Goal: Connect with others: Connect with others

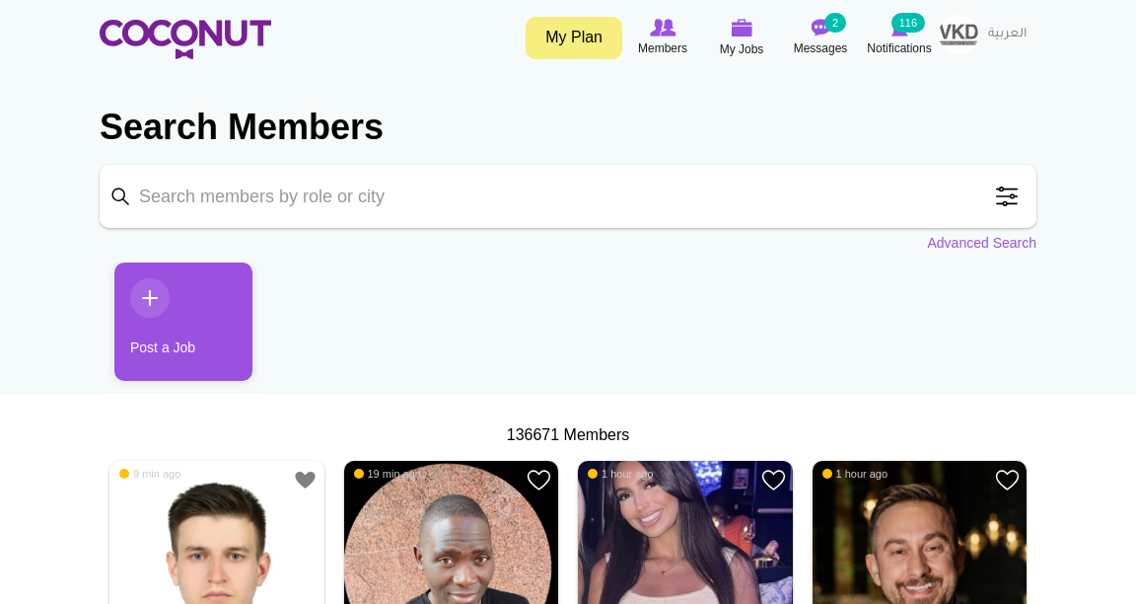
click at [550, 188] on input "Keyword" at bounding box center [568, 196] width 937 height 63
type input "justina"
click button "Search" at bounding box center [0, 0] width 0 height 0
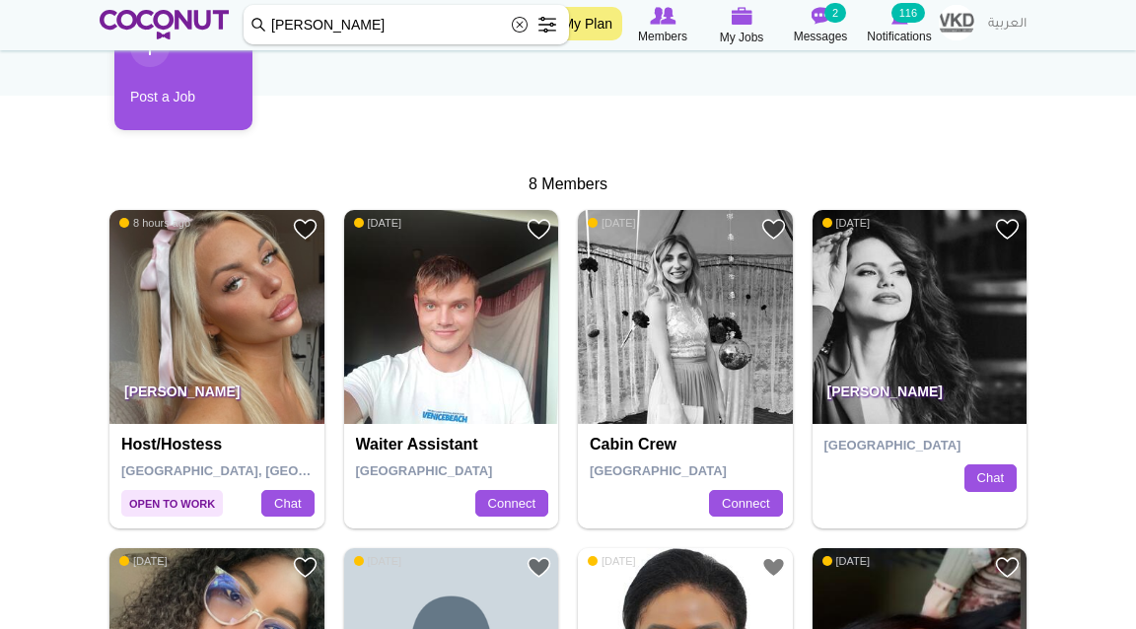
click at [212, 328] on img at bounding box center [216, 317] width 215 height 215
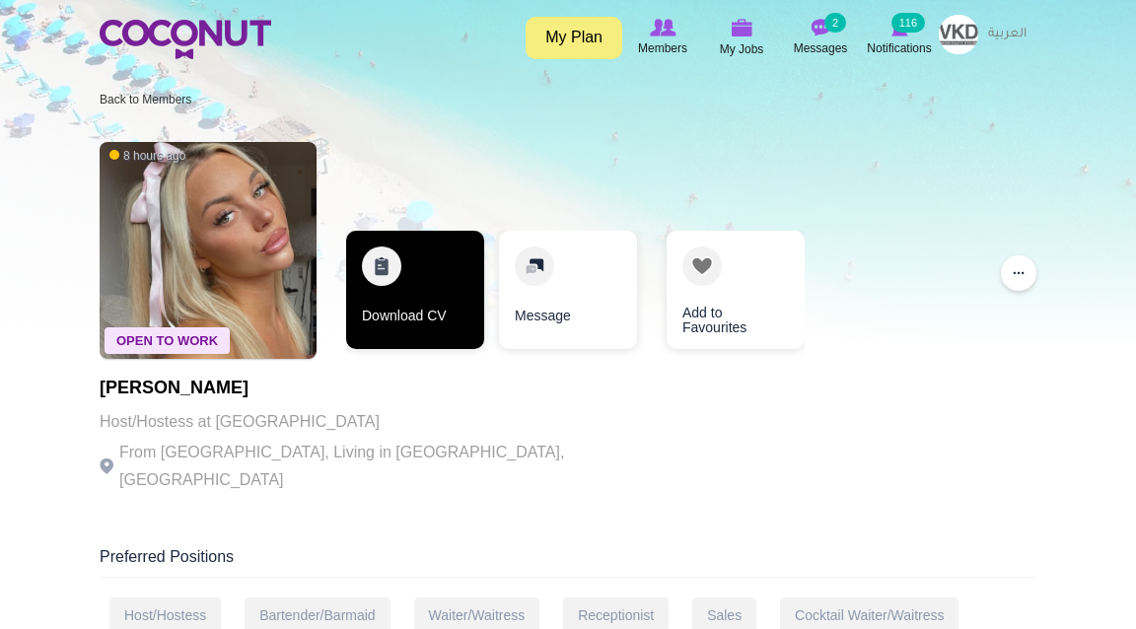
click at [422, 271] on link "Download CV" at bounding box center [415, 290] width 138 height 118
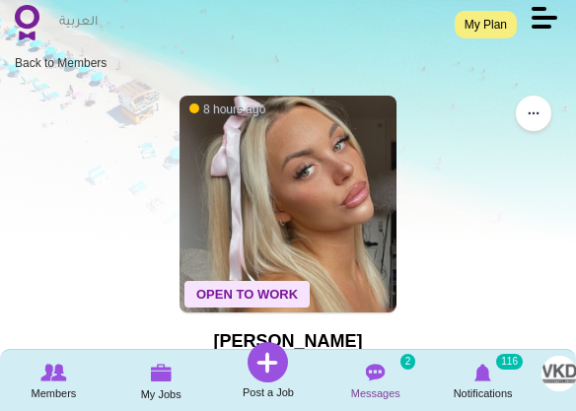
click at [373, 378] on img at bounding box center [376, 373] width 20 height 18
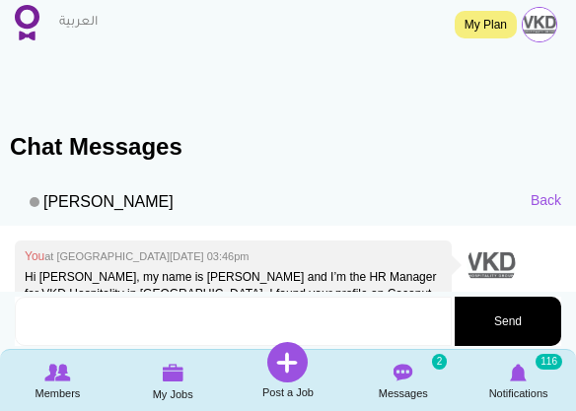
scroll to position [479, 0]
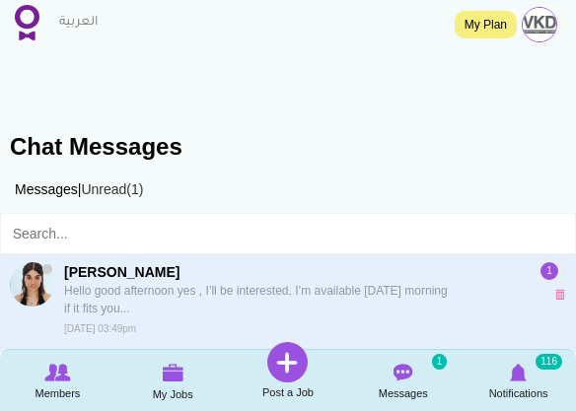
scroll to position [95, 0]
click at [234, 301] on p "Hello good afternoon yes , I’ll be interested, I’m available [DATE] morning if …" at bounding box center [259, 300] width 390 height 36
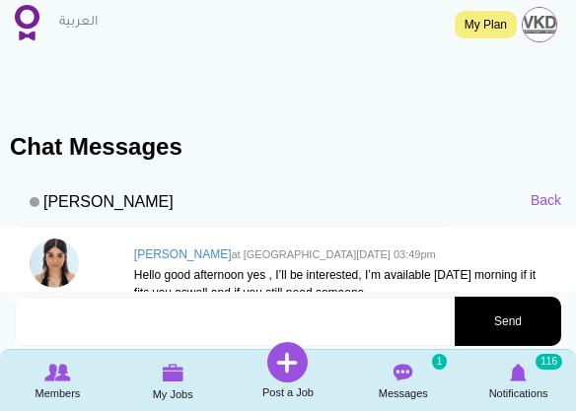
scroll to position [166, 0]
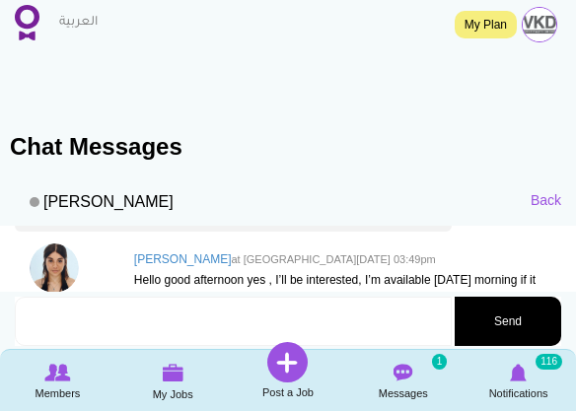
click at [155, 316] on textarea at bounding box center [233, 321] width 437 height 49
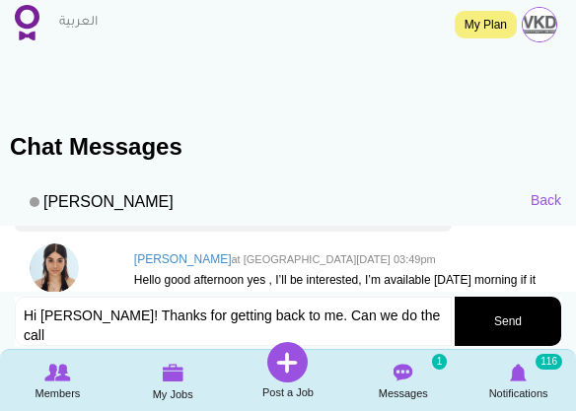
click at [280, 312] on textarea "Hi Ainara! Thanks for getting back to me. Can we do the call" at bounding box center [233, 321] width 437 height 49
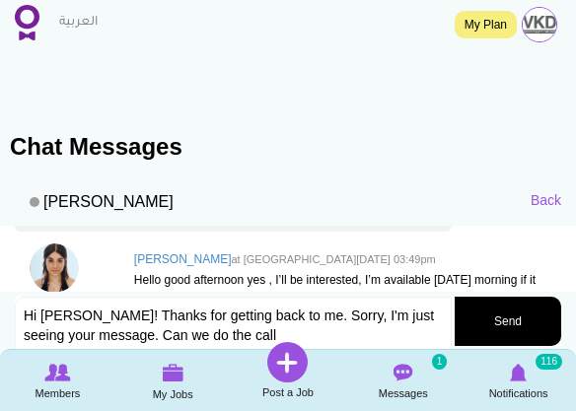
click at [288, 332] on textarea "Hi Ainara! Thanks for getting back to me. Sorry, I'm just seeing your message. …" at bounding box center [233, 332] width 437 height 70
drag, startPoint x: 319, startPoint y: 332, endPoint x: 252, endPoint y: 332, distance: 67.1
click at [252, 332] on textarea "Hi Ainara! Thanks for getting back to me. Sorry, I'm just seeing your message. …" at bounding box center [233, 332] width 437 height 70
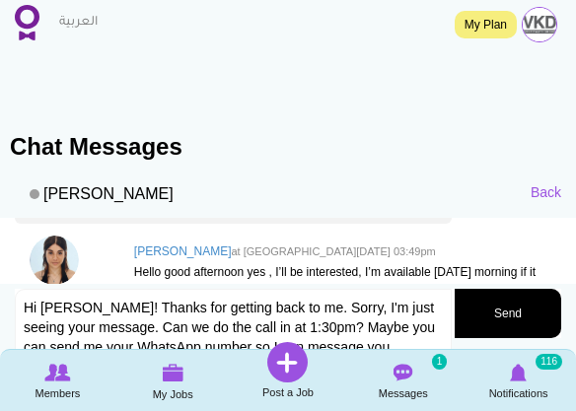
type textarea "Hi Ainara! Thanks for getting back to me. Sorry, I'm just seeing your message. …"
click at [505, 300] on button "Send" at bounding box center [508, 313] width 107 height 49
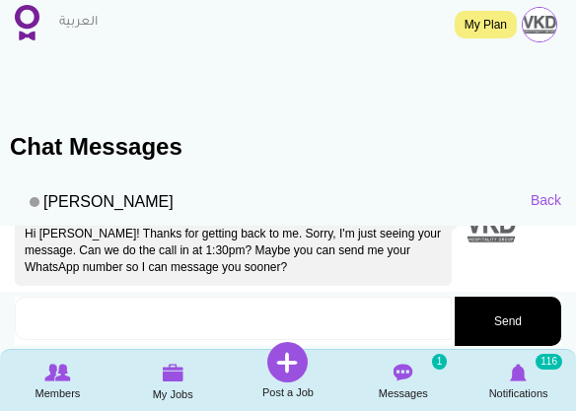
scroll to position [296, 0]
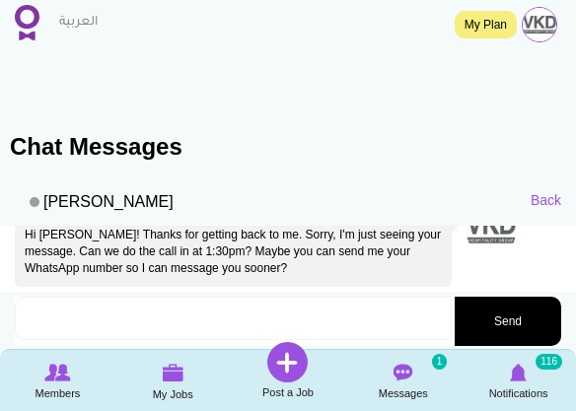
click at [36, 21] on img at bounding box center [27, 23] width 25 height 36
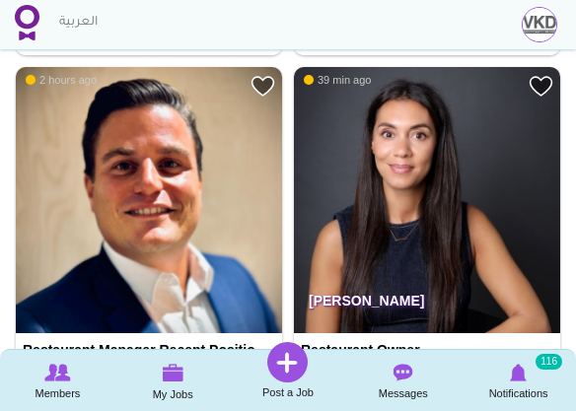
scroll to position [1092, 0]
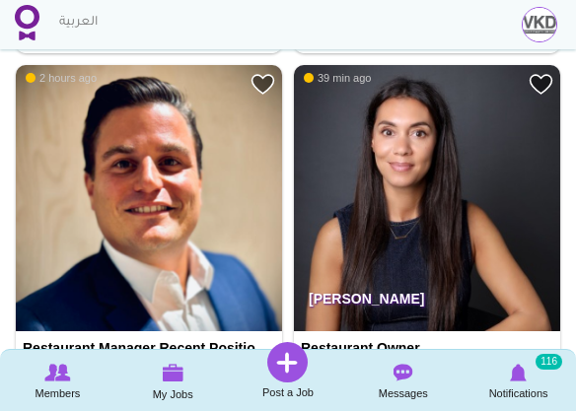
click at [428, 205] on img at bounding box center [427, 198] width 266 height 266
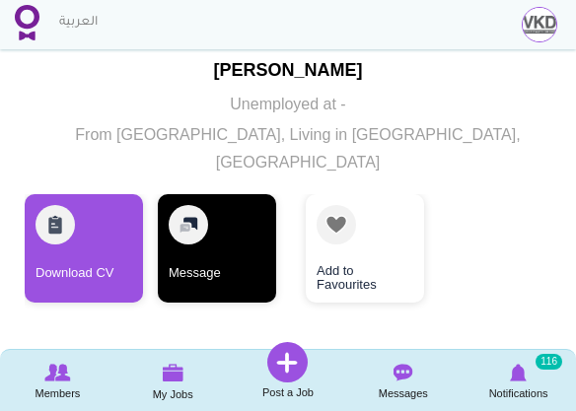
scroll to position [272, 0]
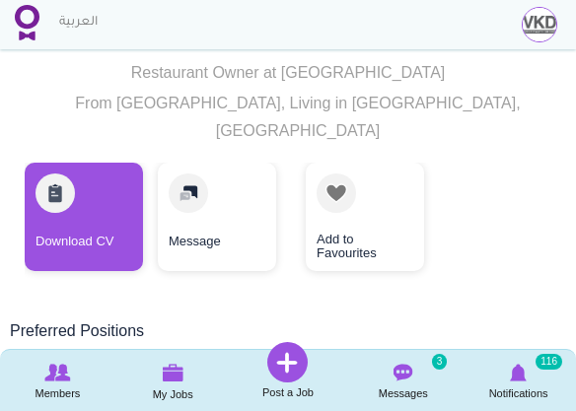
scroll to position [316, 0]
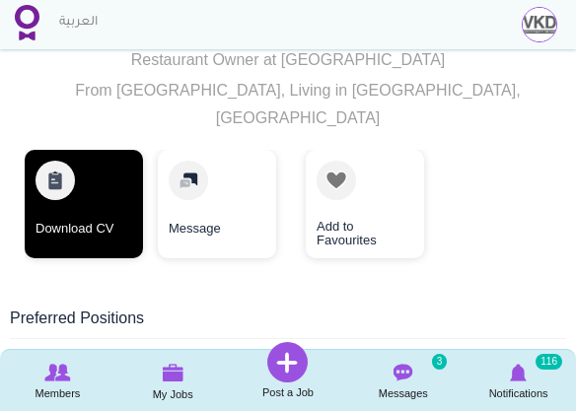
click at [88, 199] on link "Download CV" at bounding box center [84, 204] width 118 height 108
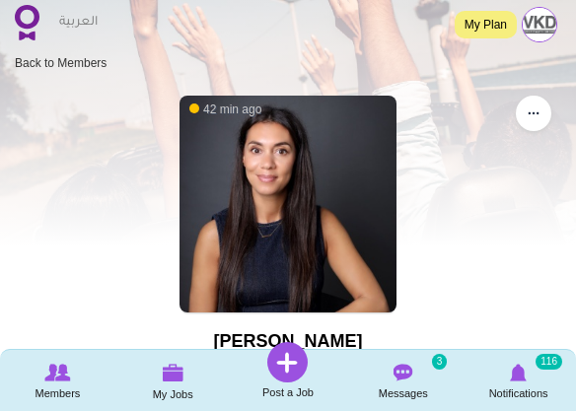
scroll to position [0, 0]
click at [28, 28] on img at bounding box center [27, 23] width 25 height 36
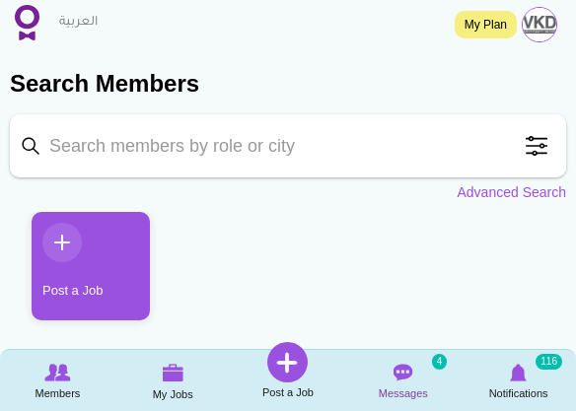
click at [399, 378] on img at bounding box center [404, 373] width 20 height 18
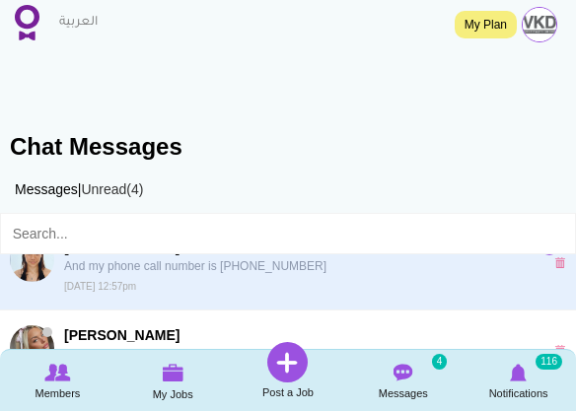
scroll to position [31, 0]
click at [316, 268] on p "And my phone call number is 603939132" at bounding box center [259, 267] width 390 height 18
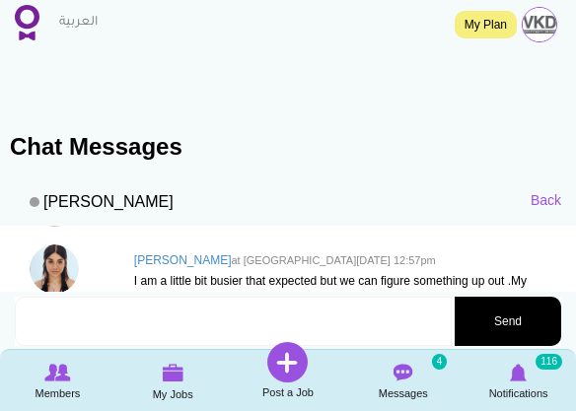
scroll to position [502, 0]
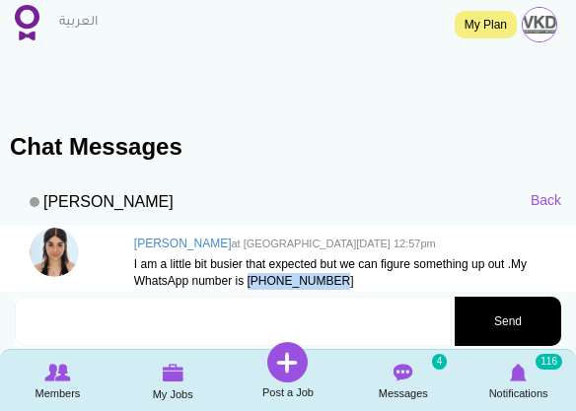
drag, startPoint x: 343, startPoint y: 260, endPoint x: 252, endPoint y: 260, distance: 90.7
click at [252, 260] on p "I am a little bit busier that expected but we can figure something up out .My W…" at bounding box center [342, 273] width 417 height 34
copy p "[PHONE_NUMBER]"
click at [79, 240] on div at bounding box center [69, 252] width 109 height 49
click at [60, 240] on img at bounding box center [54, 252] width 49 height 49
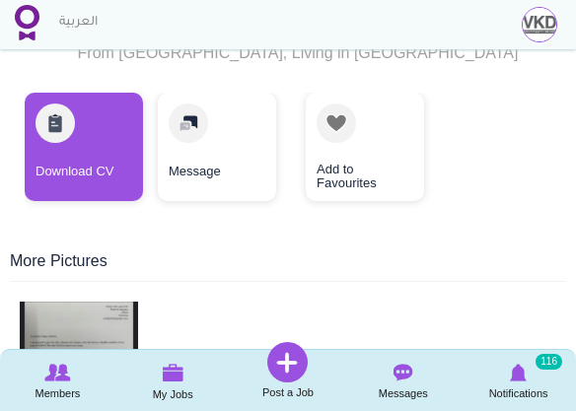
scroll to position [304, 0]
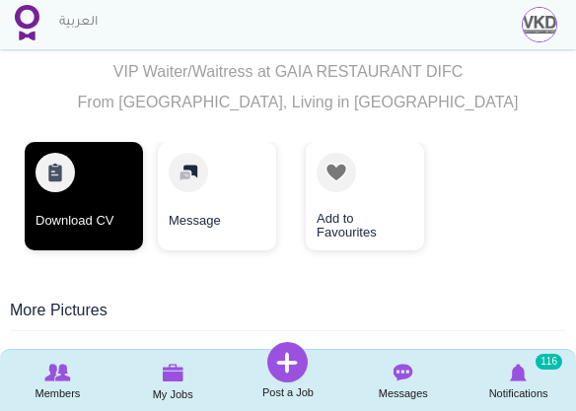
click at [132, 232] on link "Download CV" at bounding box center [84, 196] width 118 height 108
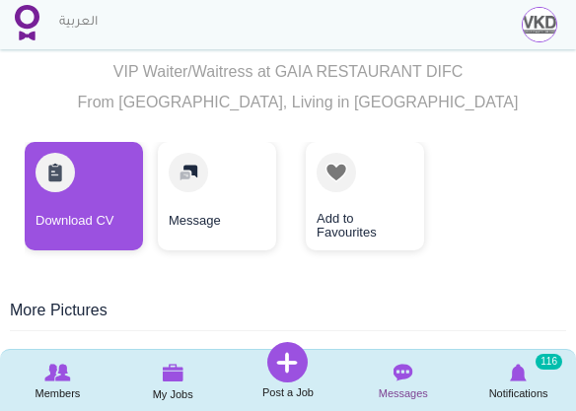
click at [401, 389] on span "Messages" at bounding box center [403, 394] width 49 height 20
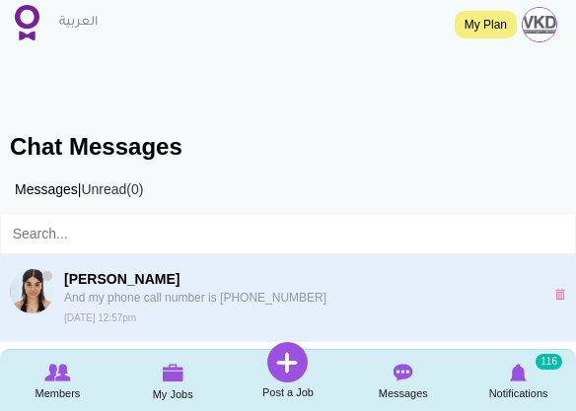
click at [252, 291] on p "And my phone call number is [PHONE_NUMBER]" at bounding box center [259, 298] width 390 height 18
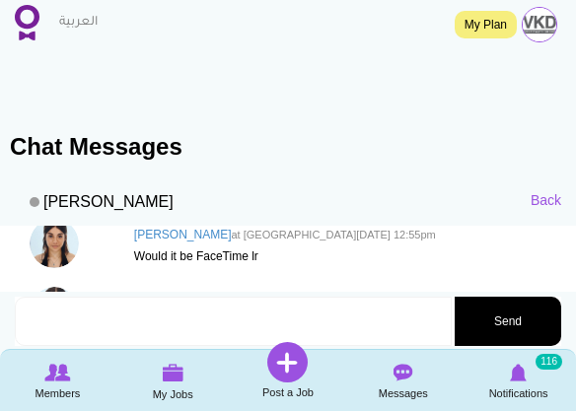
scroll to position [379, 0]
